Goal: Task Accomplishment & Management: Complete application form

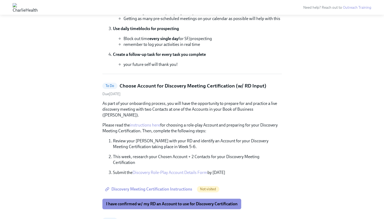
scroll to position [140, 0]
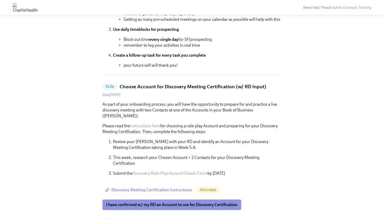
click at [153, 171] on link "Discovery Role-Play Account Details Form" at bounding box center [170, 173] width 75 height 5
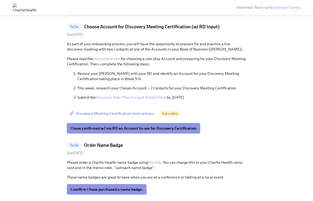
scroll to position [189, 0]
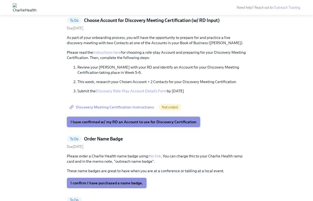
click at [95, 125] on button "I have confirmed w/ my RD an Account to use for Discovery Certification" at bounding box center [133, 121] width 133 height 11
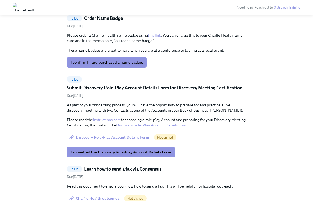
scroll to position [309, 0]
click at [129, 137] on span "Discovery Role-Play Account Details Form" at bounding box center [109, 137] width 79 height 5
click at [113, 121] on link "instructions here" at bounding box center [107, 119] width 28 height 5
click at [150, 154] on span "I submitted the Discovery Role-Play Account Details Form" at bounding box center [120, 151] width 101 height 5
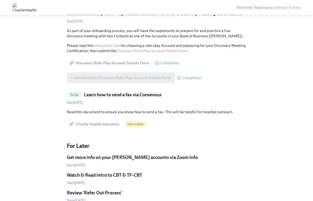
scroll to position [294, 0]
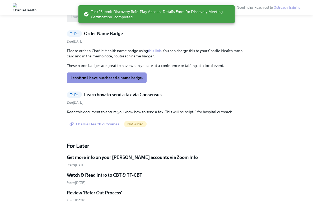
click at [100, 124] on span "Charlie Health outcomes" at bounding box center [94, 123] width 49 height 5
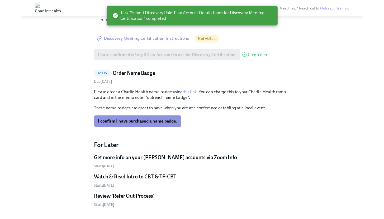
scroll to position [258, 0]
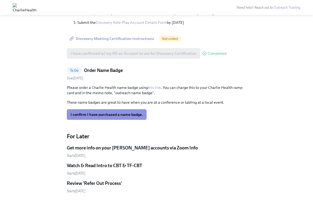
click at [156, 87] on link "this link" at bounding box center [154, 87] width 13 height 5
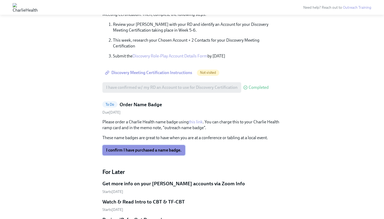
click at [145, 148] on span "I confirm I have purchased a name badge." at bounding box center [144, 150] width 76 height 5
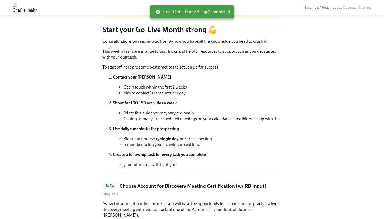
scroll to position [0, 0]
